Goal: Information Seeking & Learning: Check status

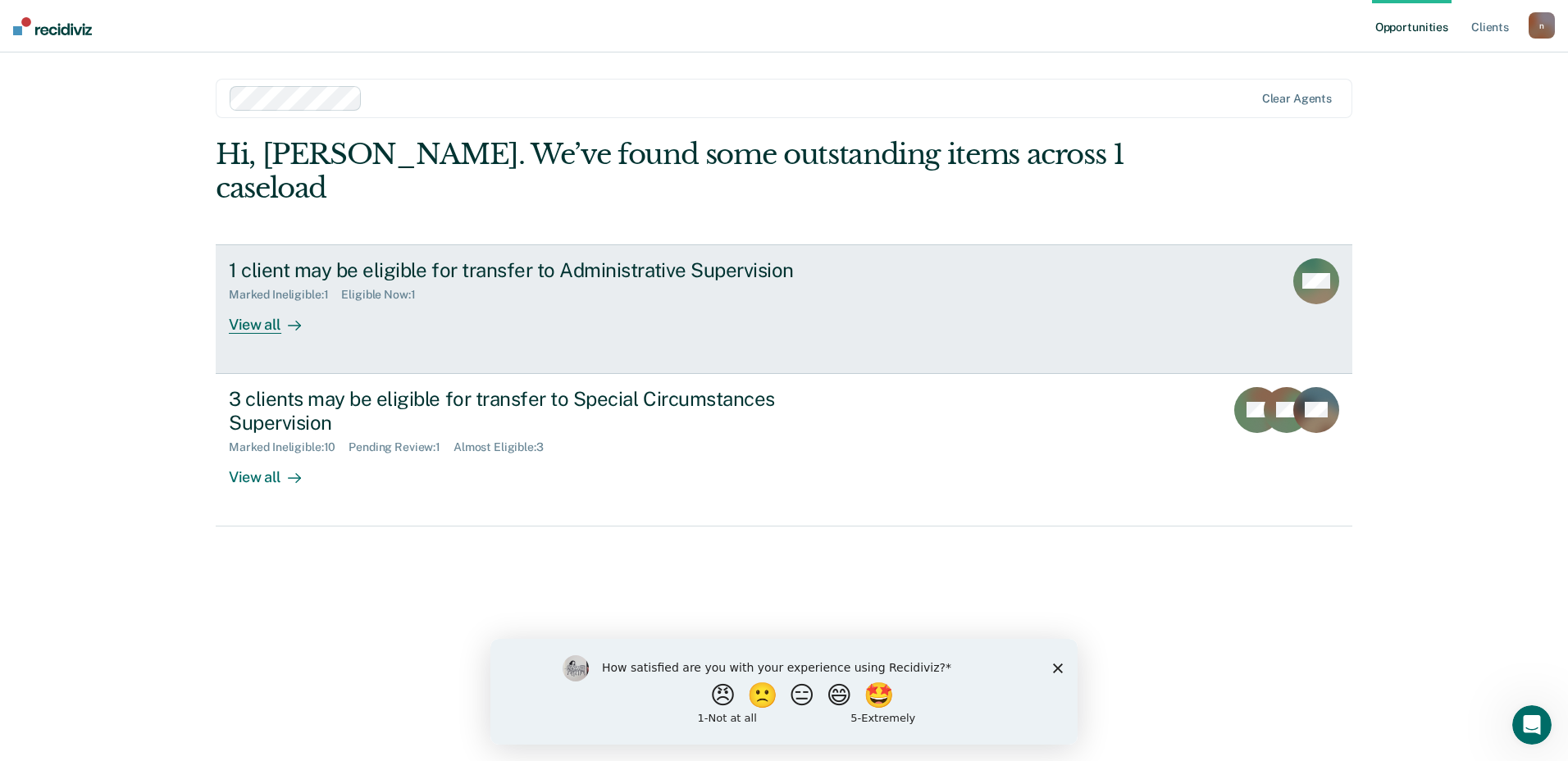
click at [537, 272] on div "1 client may be eligible for transfer to Administrative Supervision Marked Inel…" at bounding box center [536, 296] width 615 height 75
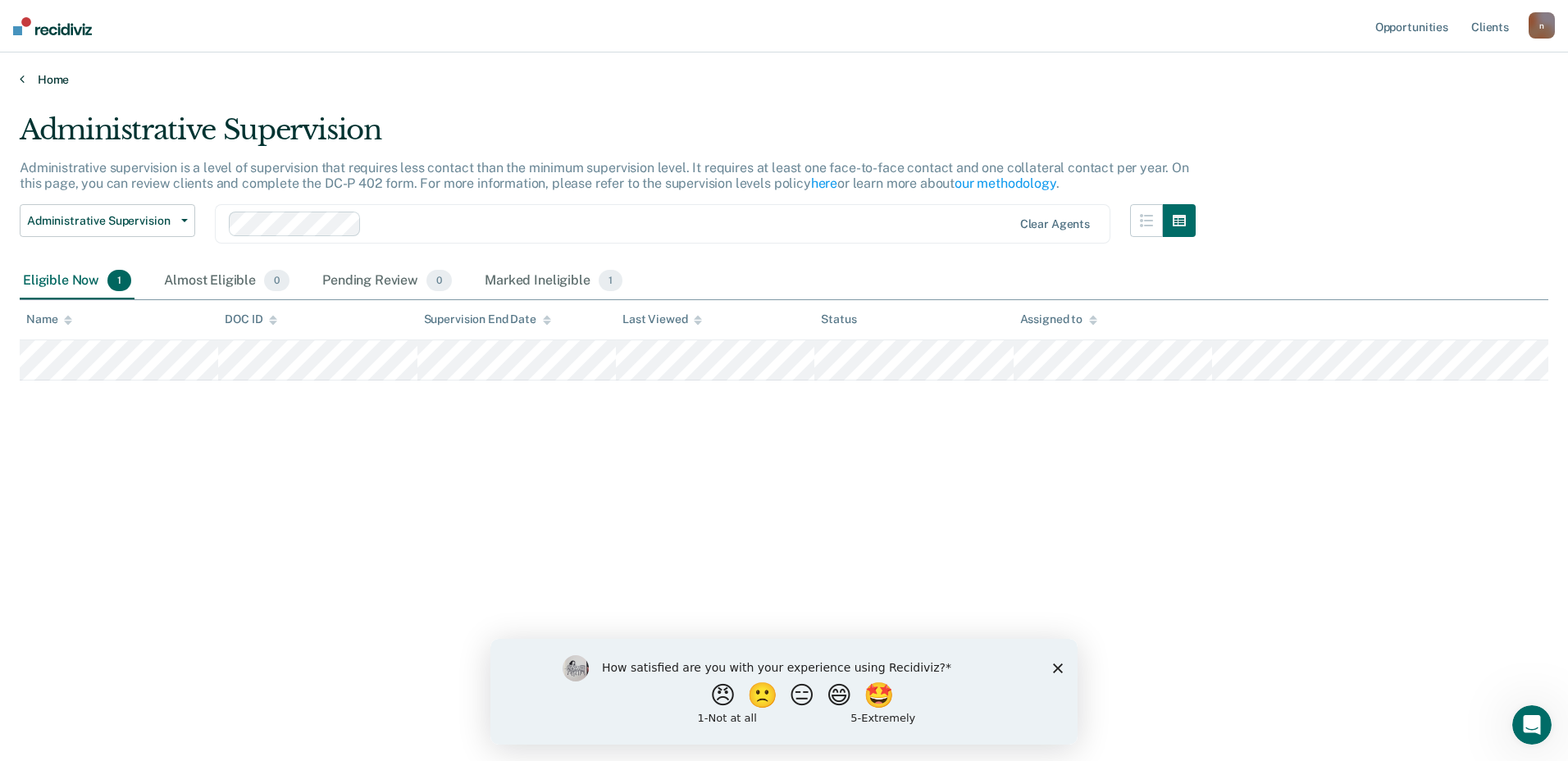
click at [65, 84] on link "Home" at bounding box center [784, 79] width 1529 height 15
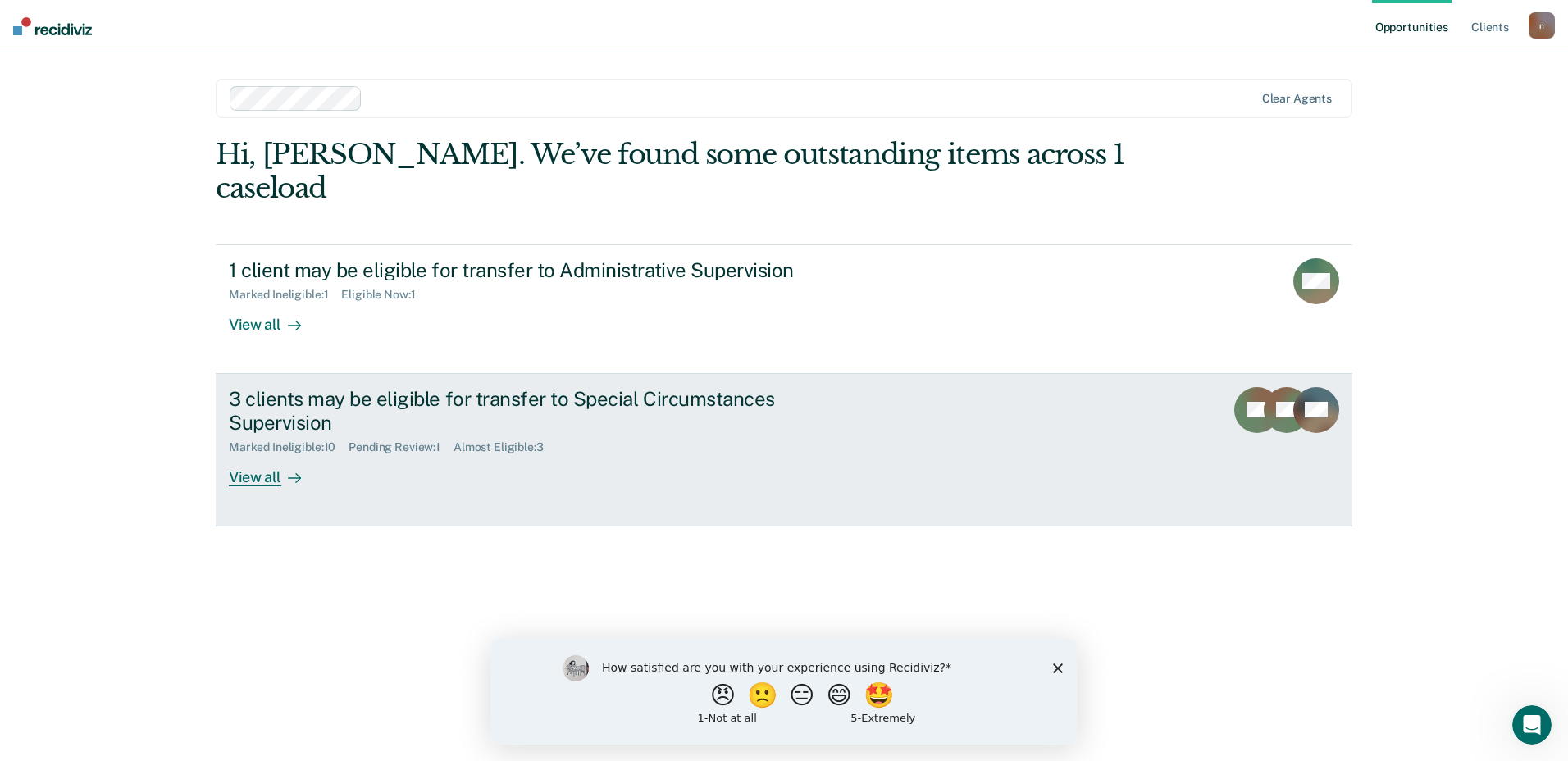
click at [635, 422] on div "3 clients may be eligible for transfer to Special Circumstances Supervision Mar…" at bounding box center [536, 437] width 615 height 100
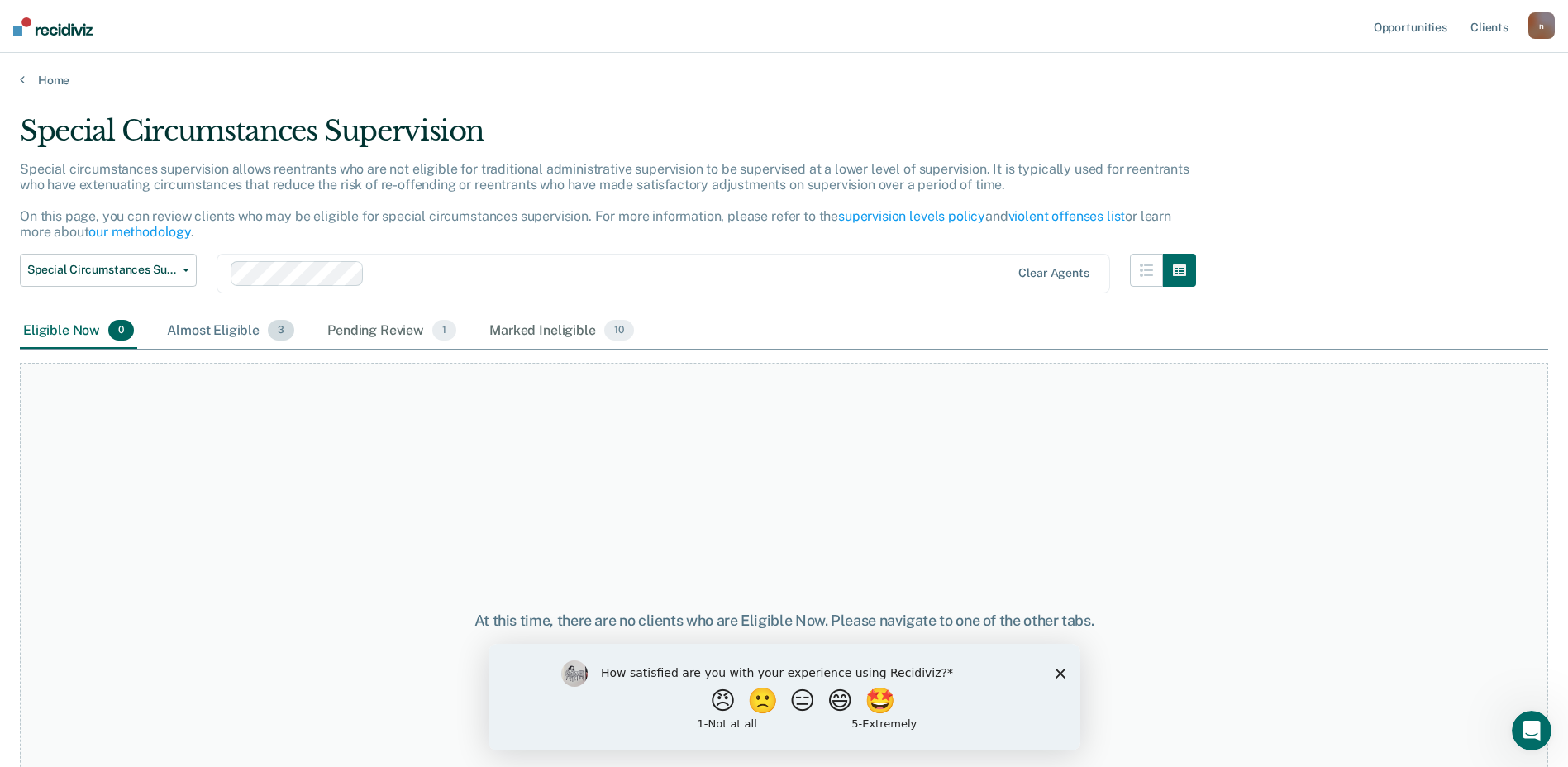
click at [239, 328] on div "Almost Eligible 3" at bounding box center [230, 331] width 134 height 36
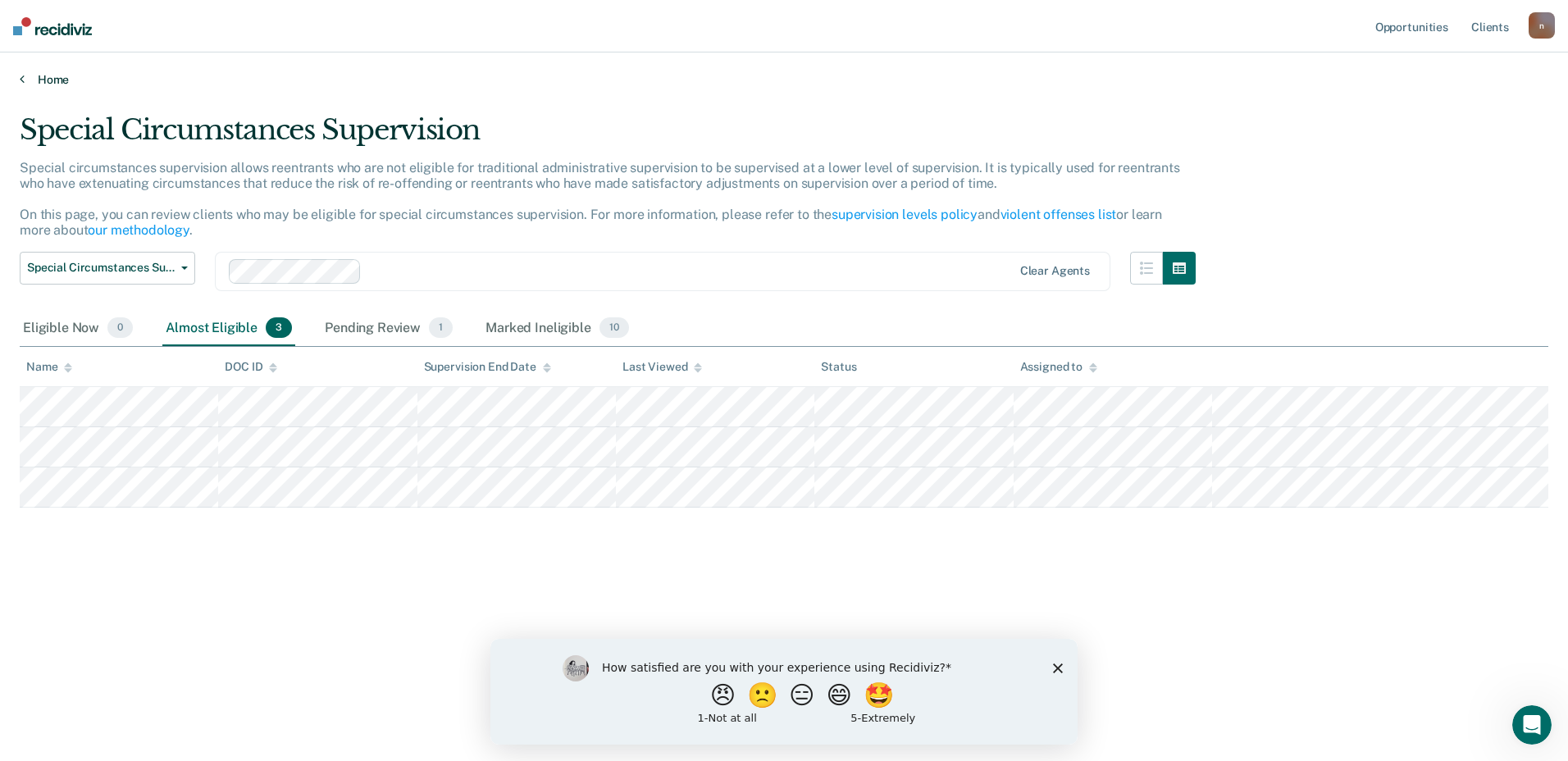
click at [49, 78] on link "Home" at bounding box center [784, 79] width 1529 height 15
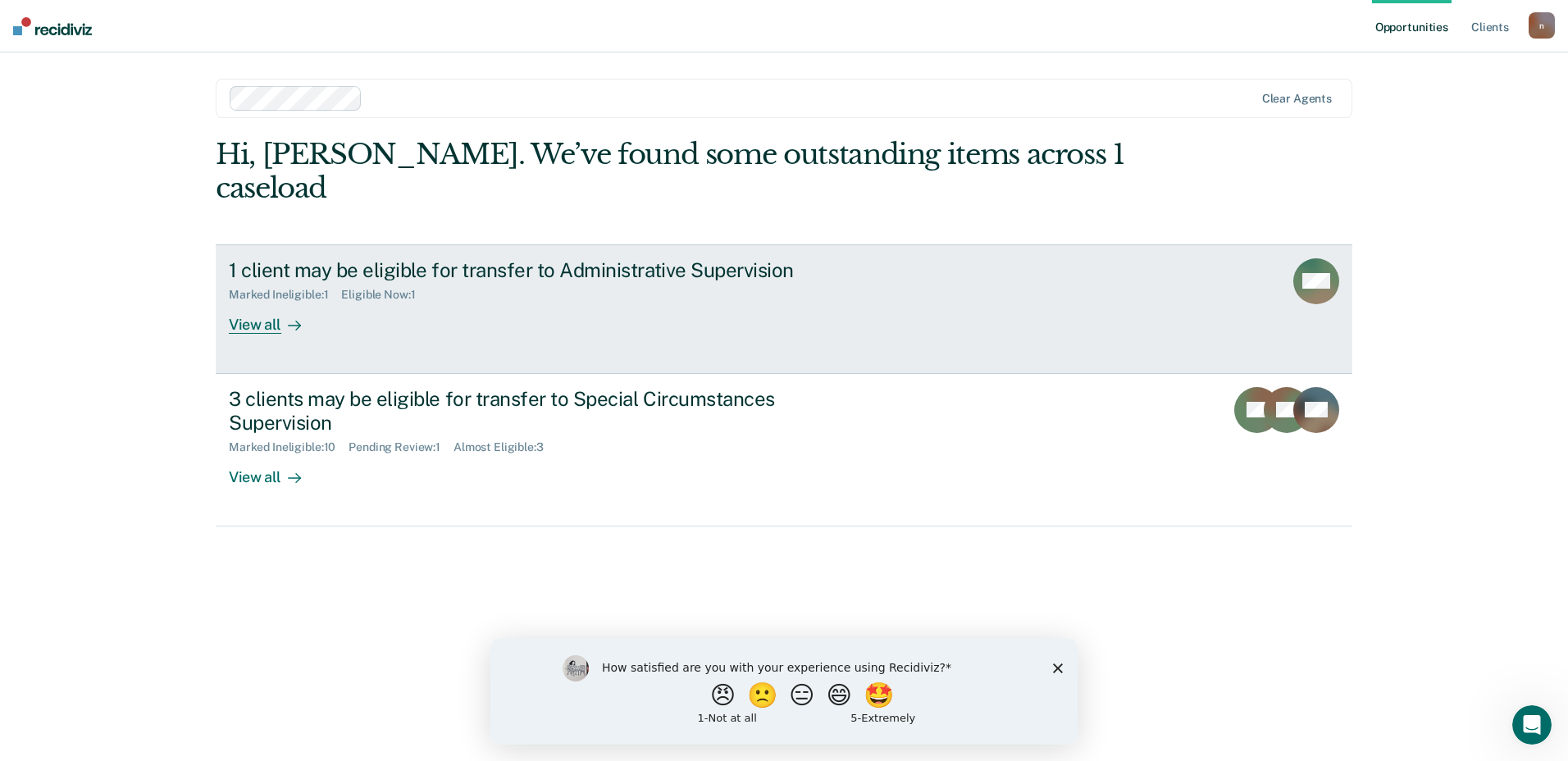
click at [526, 258] on div "1 client may be eligible for transfer to Administrative Supervision" at bounding box center [517, 270] width 575 height 23
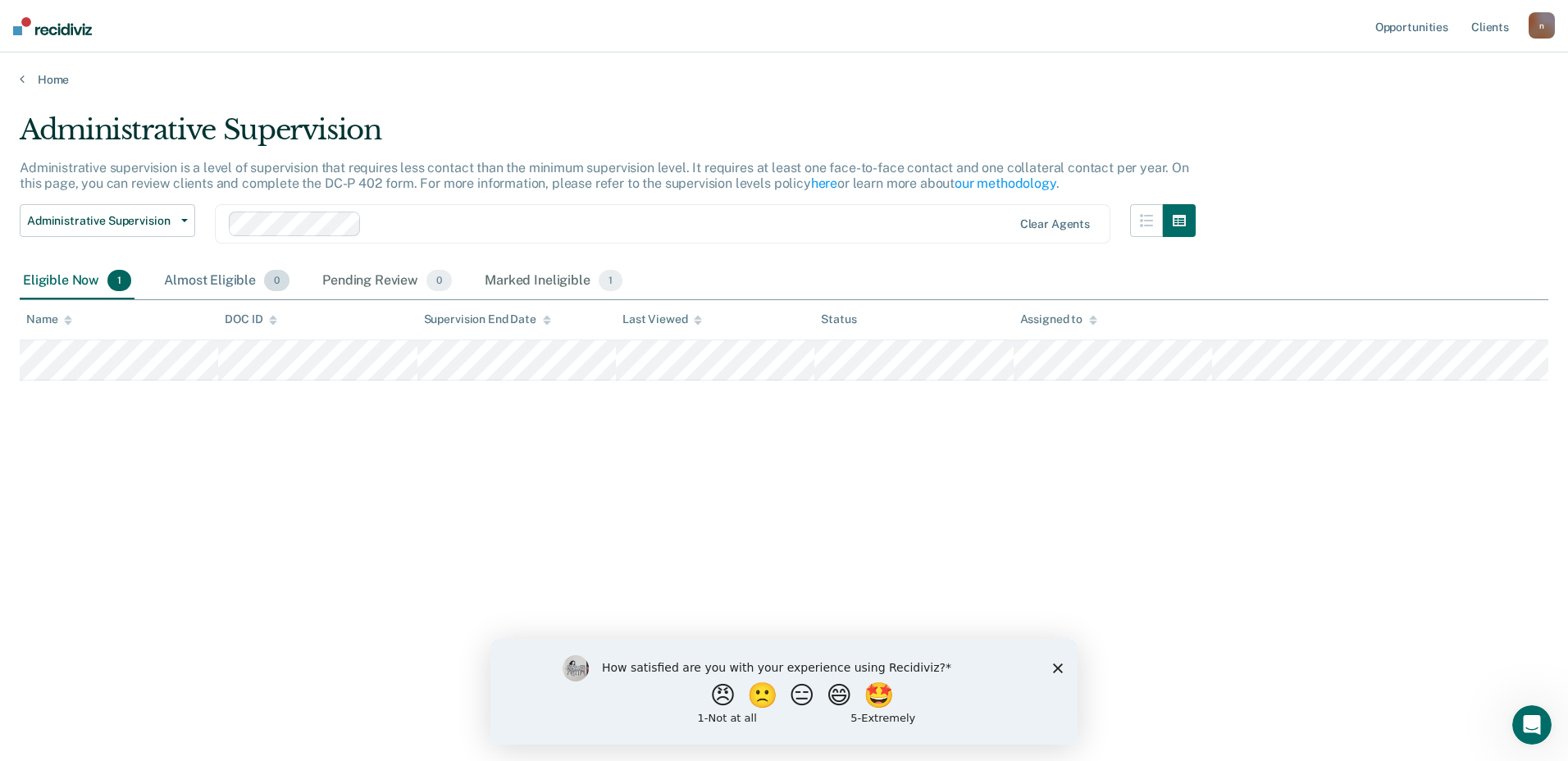
click at [201, 278] on div "Almost Eligible 0" at bounding box center [227, 281] width 132 height 36
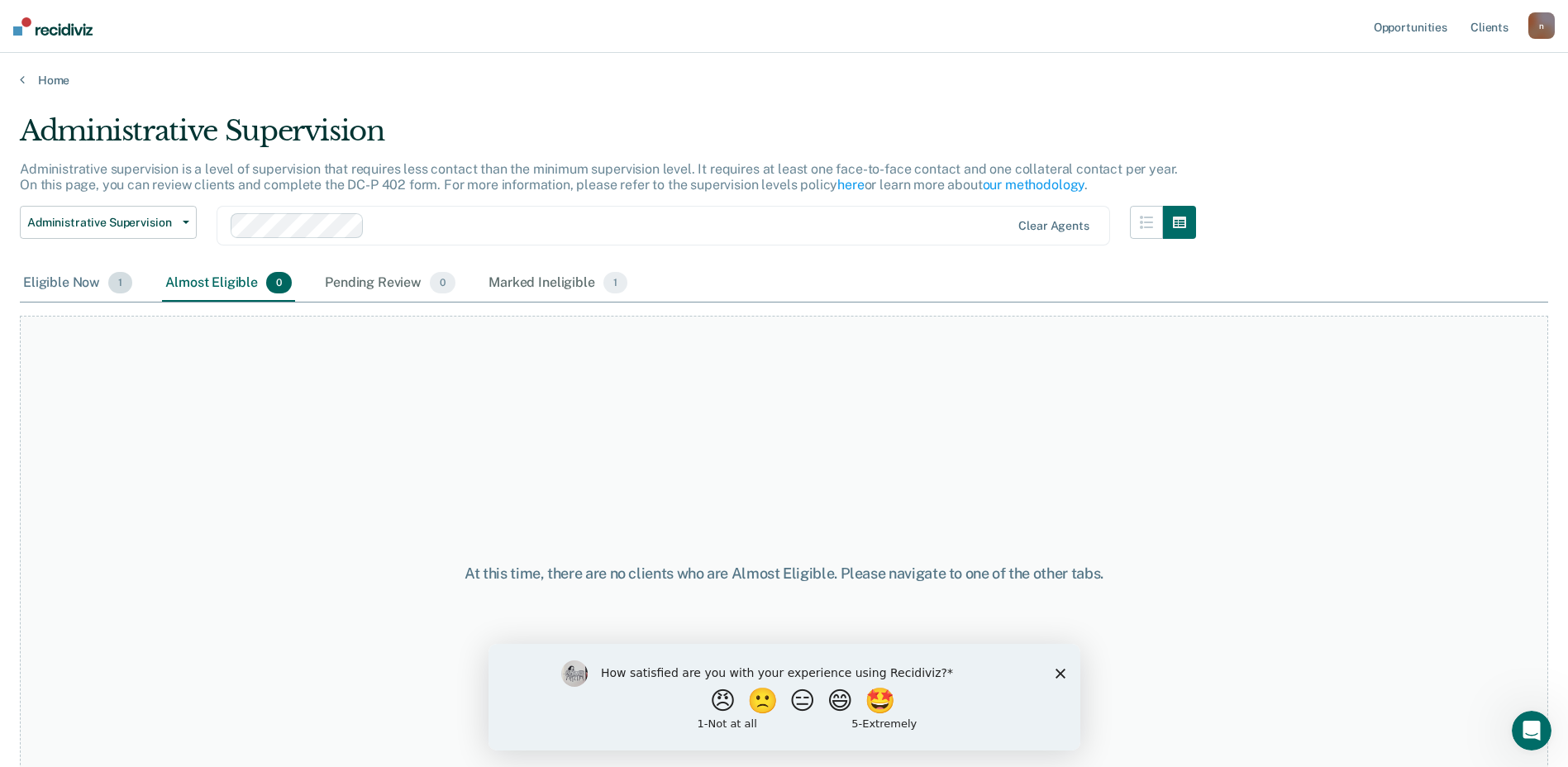
click at [61, 293] on div "Eligible Now 1" at bounding box center [78, 283] width 115 height 36
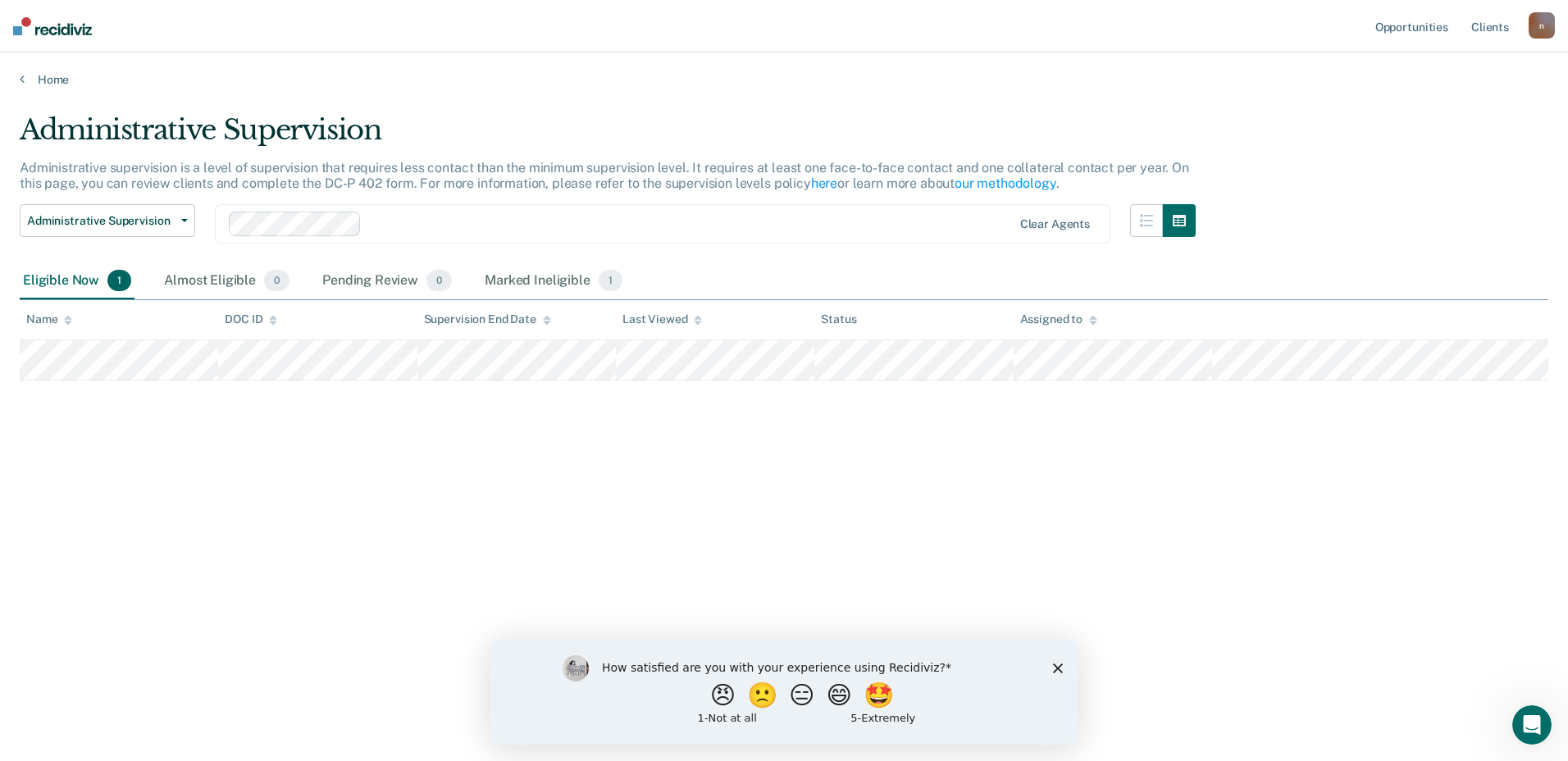
click at [1051, 667] on div "How satisfied are you with your experience using Recidiviz? 😠 🙁 😑 😄 🤩 1 - Not a…" at bounding box center [784, 691] width 587 height 105
click at [24, 83] on link "Home" at bounding box center [784, 79] width 1529 height 15
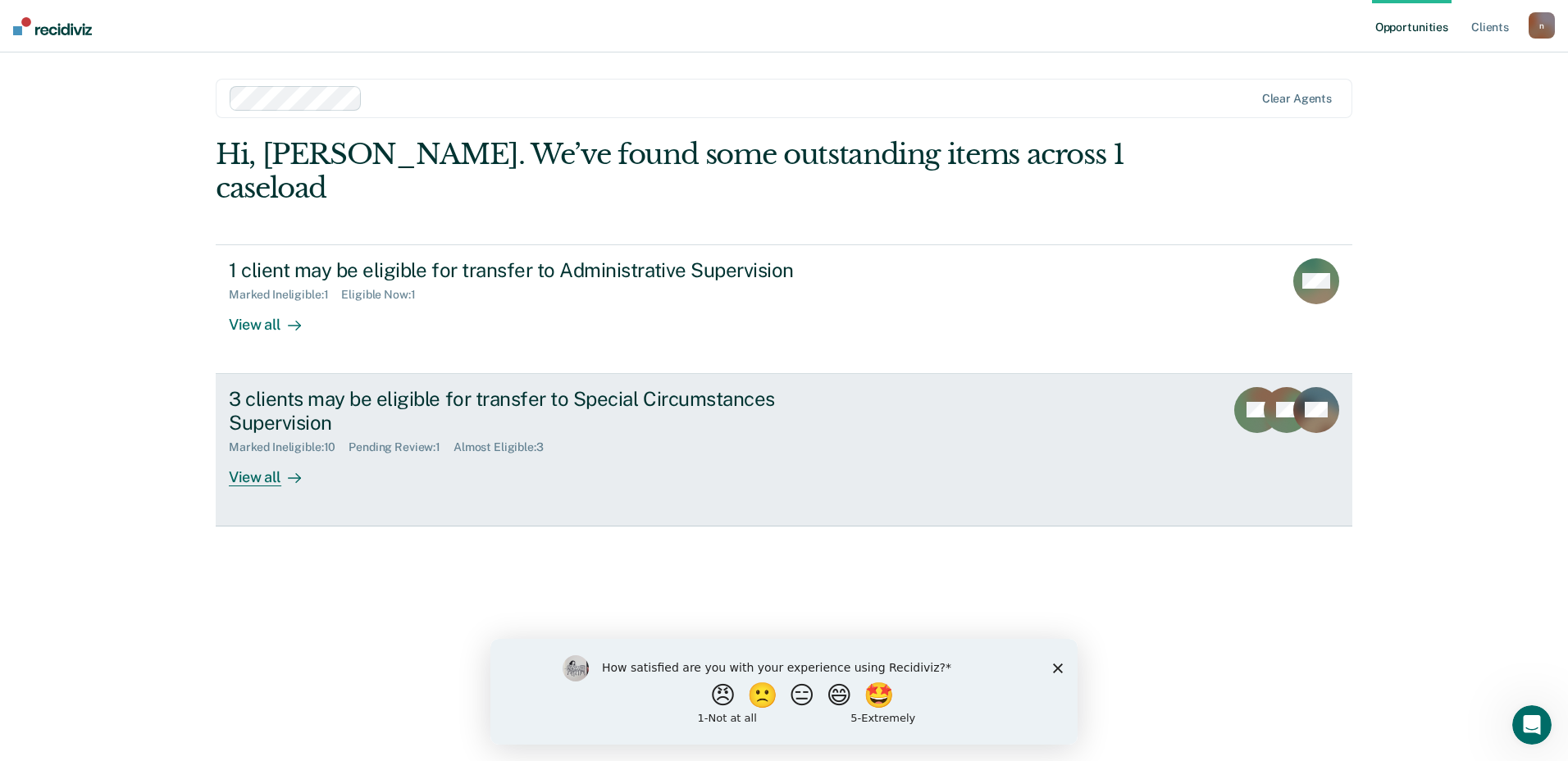
click at [588, 387] on div "3 clients may be eligible for transfer to Special Circumstances Supervision" at bounding box center [517, 411] width 575 height 48
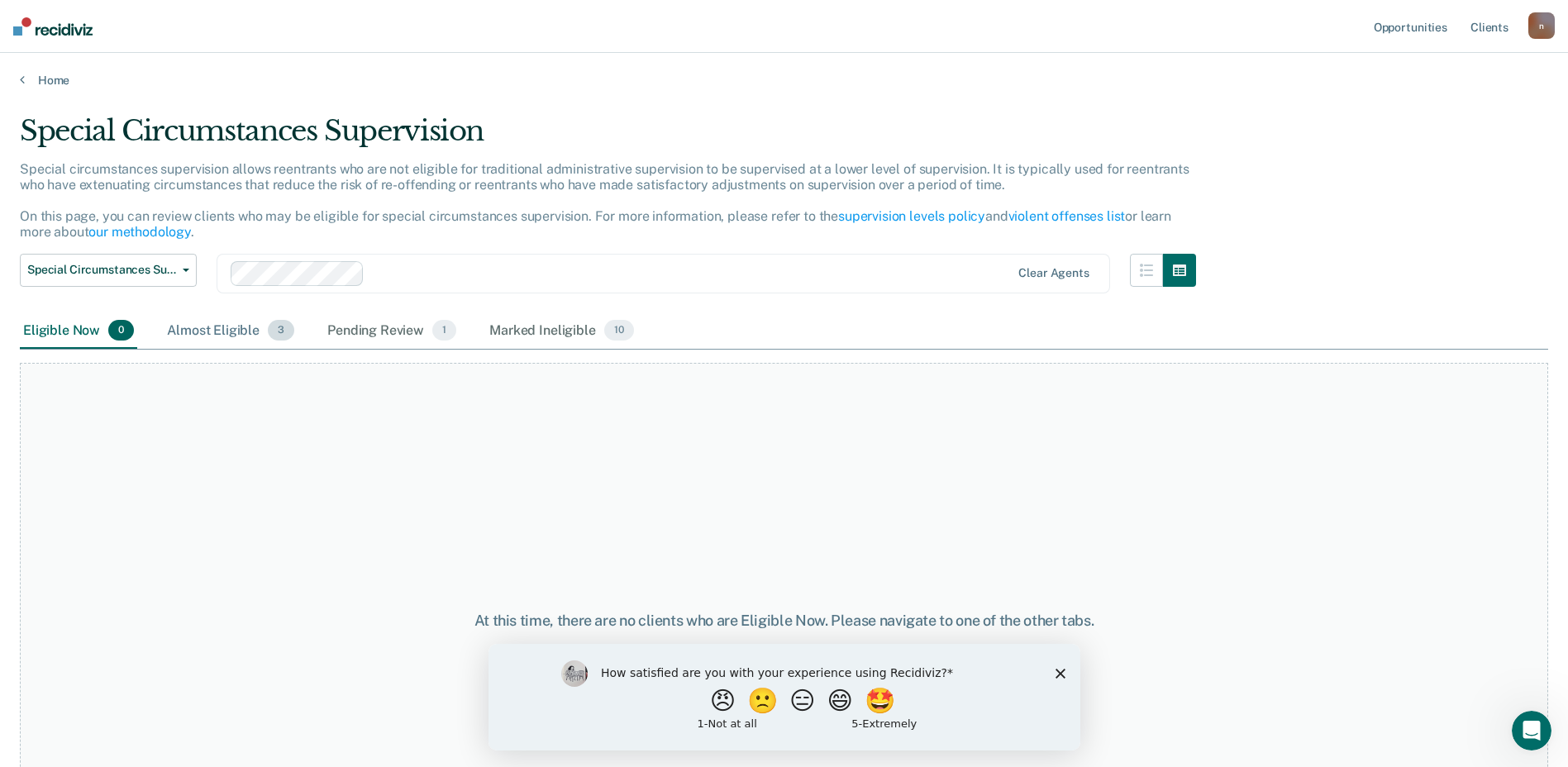
click at [184, 328] on div "Almost Eligible 3" at bounding box center [230, 331] width 134 height 36
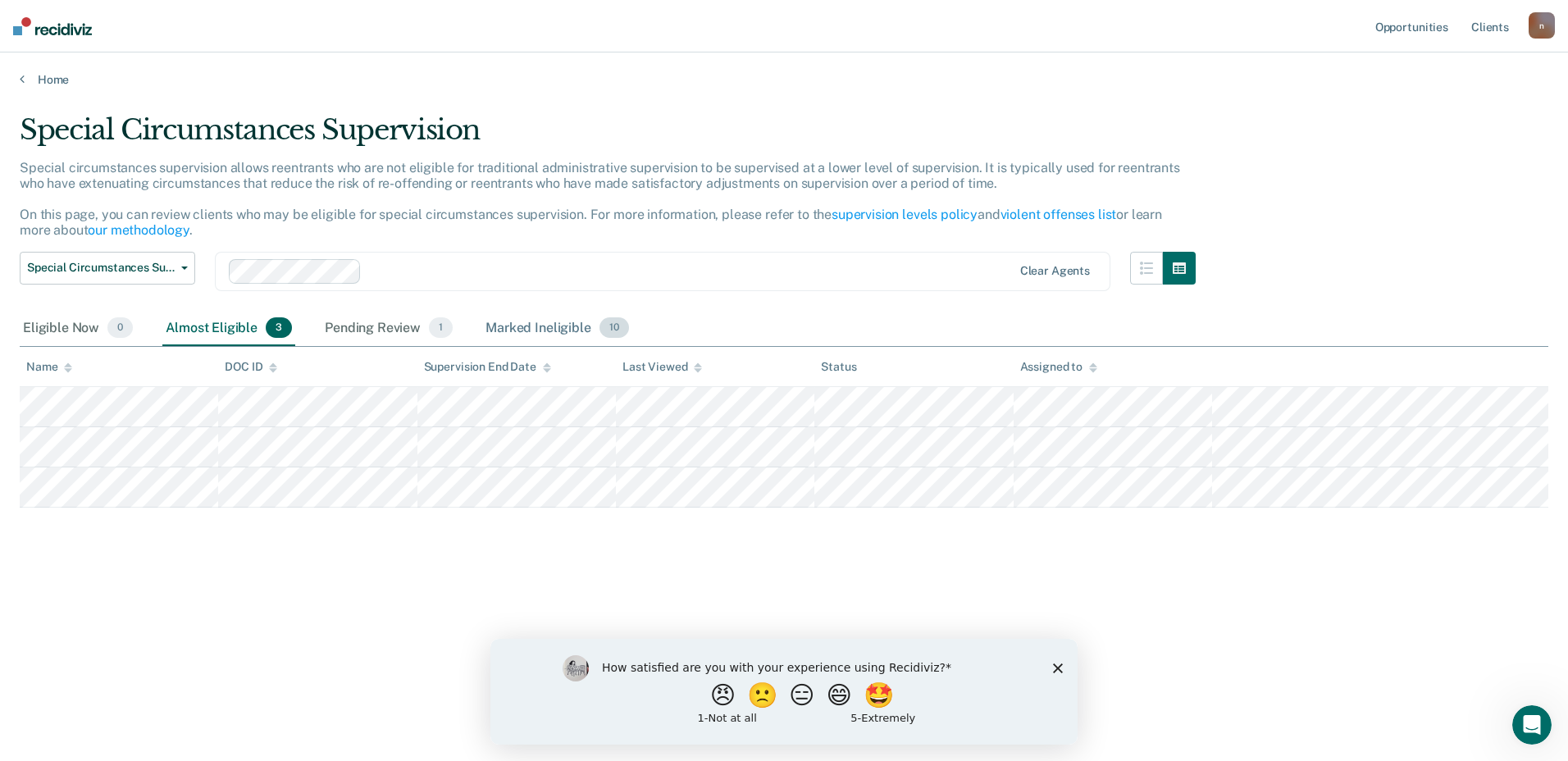
click at [521, 329] on div "Marked Ineligible 10" at bounding box center [557, 329] width 149 height 36
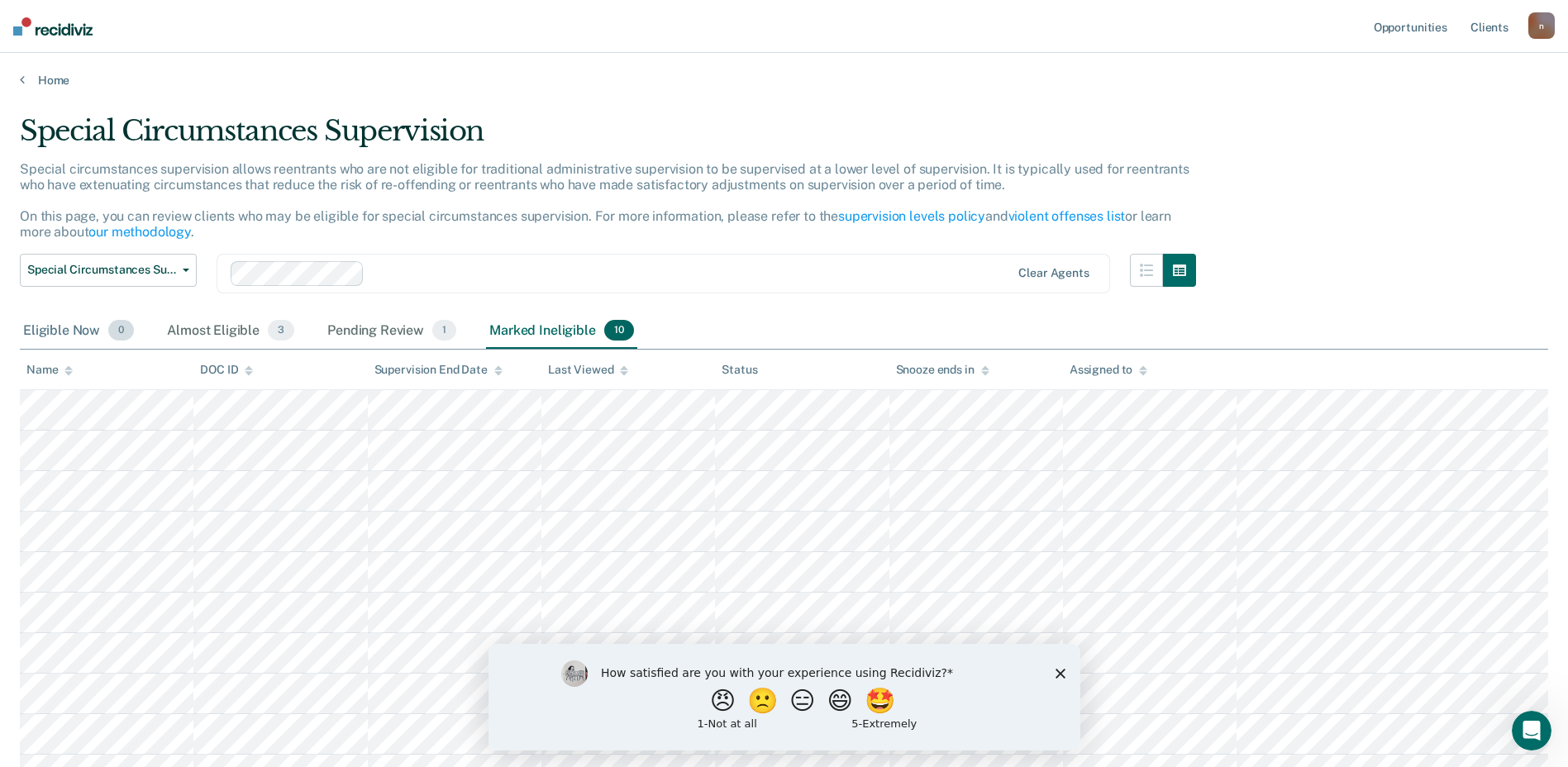
click at [56, 333] on div "Eligible Now 0" at bounding box center [78, 331] width 117 height 36
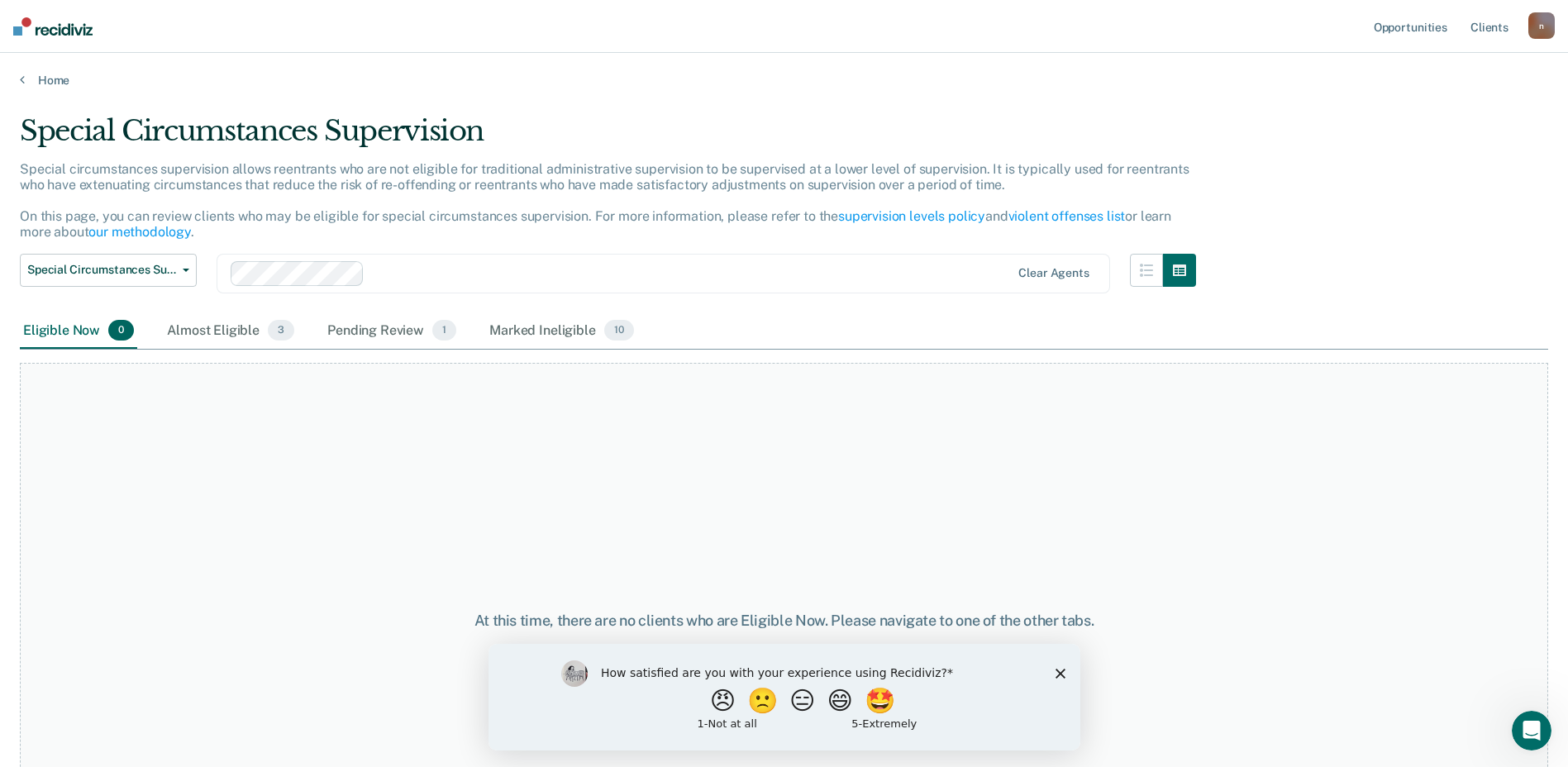
click at [1184, 592] on div "At this time, there are no clients who are Eligible Now. Please navigate to one…" at bounding box center [784, 620] width 1528 height 516
